Goal: Information Seeking & Learning: Learn about a topic

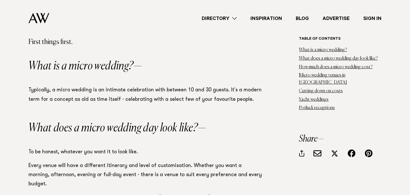
scroll to position [403, 0]
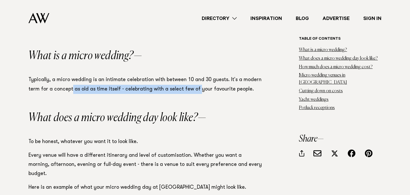
drag, startPoint x: 71, startPoint y: 85, endPoint x: 195, endPoint y: 85, distance: 123.7
click at [195, 85] on p "Typically, a micro wedding is an intimate celebration with between 10 and 30 gu…" at bounding box center [145, 84] width 233 height 18
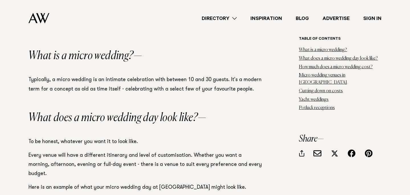
click at [216, 87] on p "Typically, a micro wedding is an intimate celebration with between 10 and 30 gu…" at bounding box center [145, 84] width 233 height 18
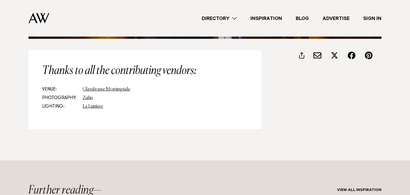
scroll to position [4356, 0]
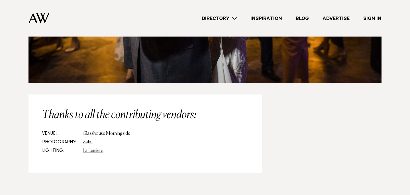
click at [88, 148] on link "La Lumiere" at bounding box center [93, 150] width 21 height 5
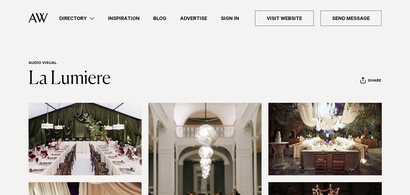
click at [83, 129] on img at bounding box center [85, 139] width 113 height 72
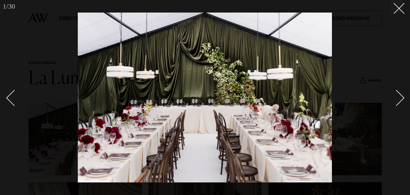
click at [402, 100] on div "Next slide" at bounding box center [396, 97] width 16 height 16
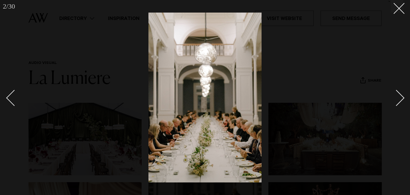
click at [397, 100] on div "Next slide" at bounding box center [396, 97] width 16 height 16
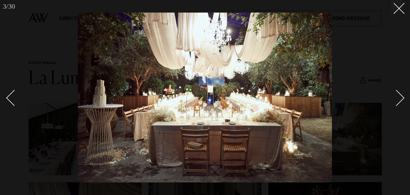
click at [397, 100] on div "Next slide" at bounding box center [396, 97] width 16 height 16
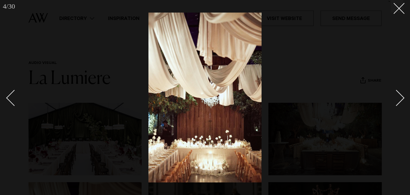
click at [397, 100] on div "Next slide" at bounding box center [396, 97] width 16 height 16
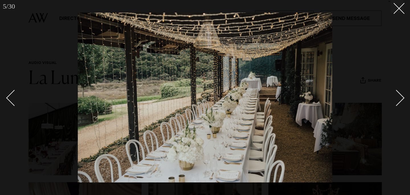
click at [397, 100] on div "Next slide" at bounding box center [396, 97] width 16 height 16
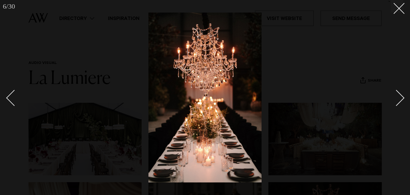
click at [397, 100] on div "Next slide" at bounding box center [396, 97] width 16 height 16
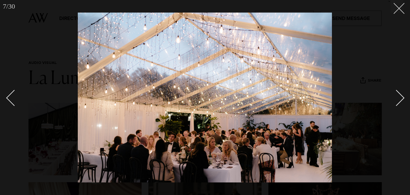
click at [400, 8] on icon at bounding box center [397, 6] width 7 height 7
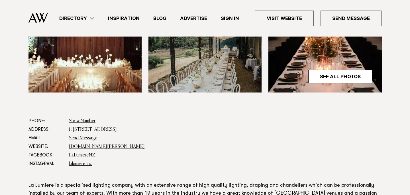
scroll to position [242, 0]
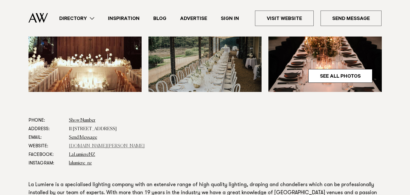
click at [86, 146] on link "www.lalumiere.co.nz" at bounding box center [107, 146] width 76 height 5
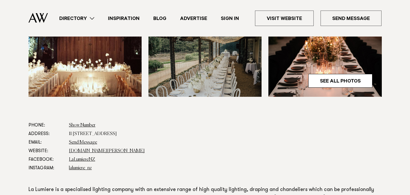
scroll to position [235, 0]
